Goal: Navigation & Orientation: Find specific page/section

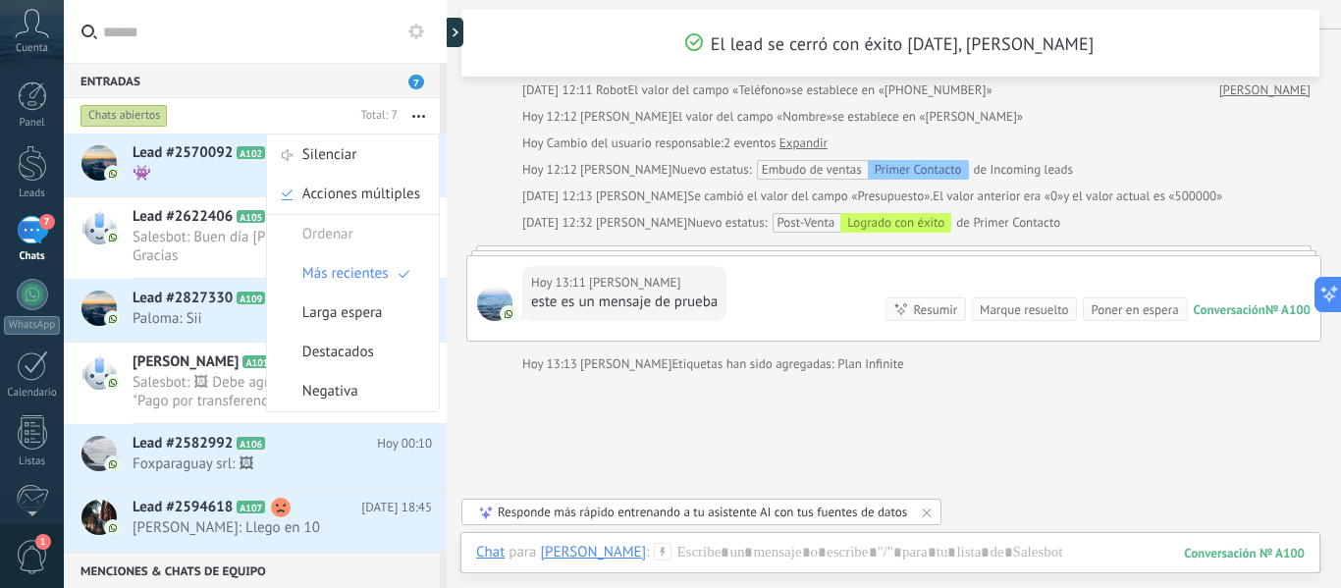
click at [39, 226] on div "7" at bounding box center [32, 230] width 31 height 28
